Goal: Check status: Check status

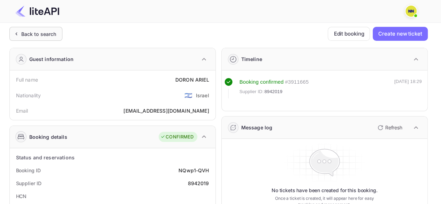
click at [33, 33] on div "Back to search" at bounding box center [38, 33] width 35 height 7
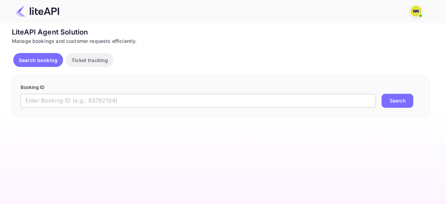
drag, startPoint x: 134, startPoint y: 104, endPoint x: 178, endPoint y: 104, distance: 43.6
click at [134, 104] on input "text" at bounding box center [199, 101] width 356 height 14
paste input "7811110"
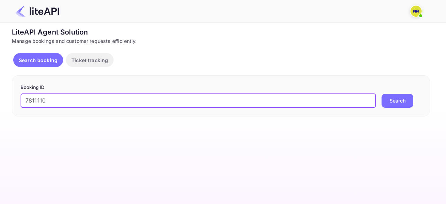
type input "7811110"
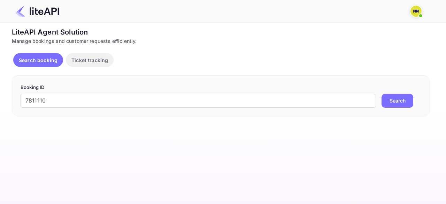
click at [398, 105] on button "Search" at bounding box center [398, 101] width 32 height 14
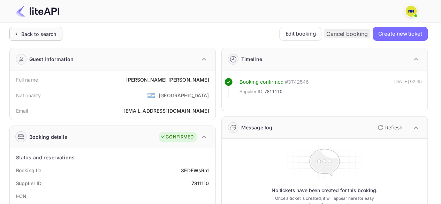
click at [31, 37] on div "Back to search" at bounding box center [38, 33] width 35 height 7
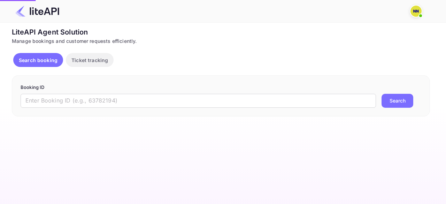
click at [66, 93] on form "Booking ID ​ Search" at bounding box center [221, 96] width 401 height 24
click at [88, 99] on input "text" at bounding box center [199, 101] width 356 height 14
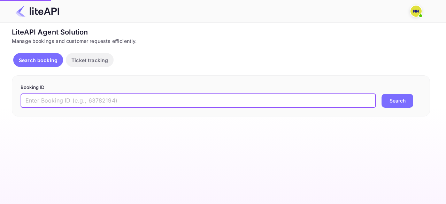
paste input "8935862"
type input "8935862"
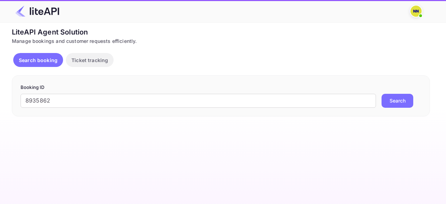
click at [400, 102] on button "Search" at bounding box center [398, 101] width 32 height 14
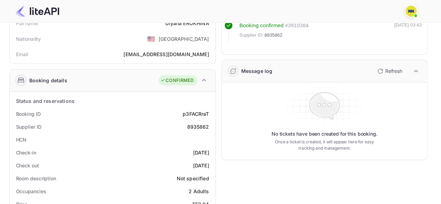
scroll to position [70, 0]
